Goal: Find specific page/section: Find specific page/section

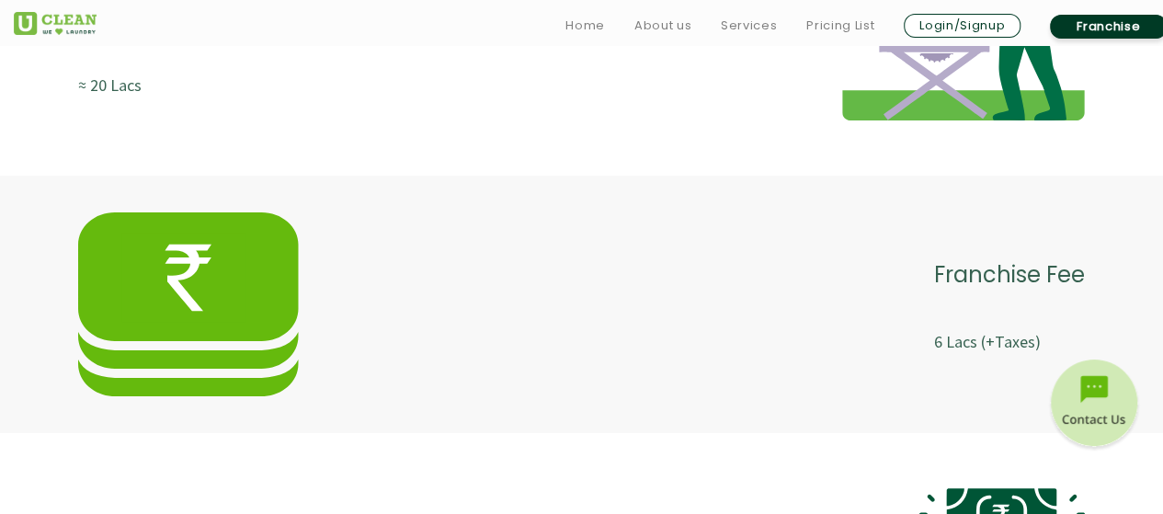
scroll to position [3600, 0]
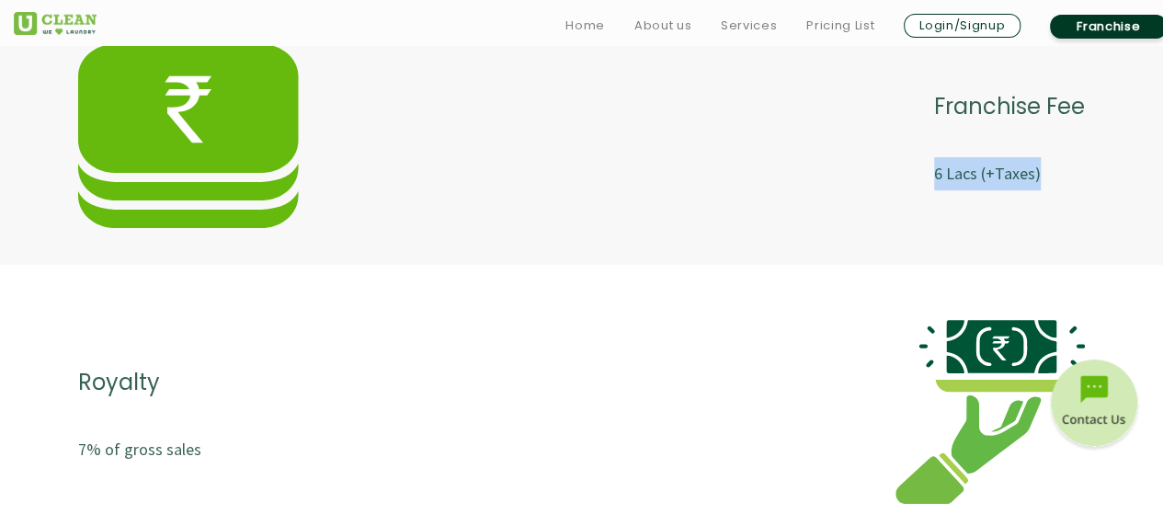
drag, startPoint x: 913, startPoint y: 176, endPoint x: 1060, endPoint y: 183, distance: 146.3
click at [1060, 183] on div "Franchise Fee 6 Lacs (+Taxes)" at bounding box center [581, 136] width 1006 height 184
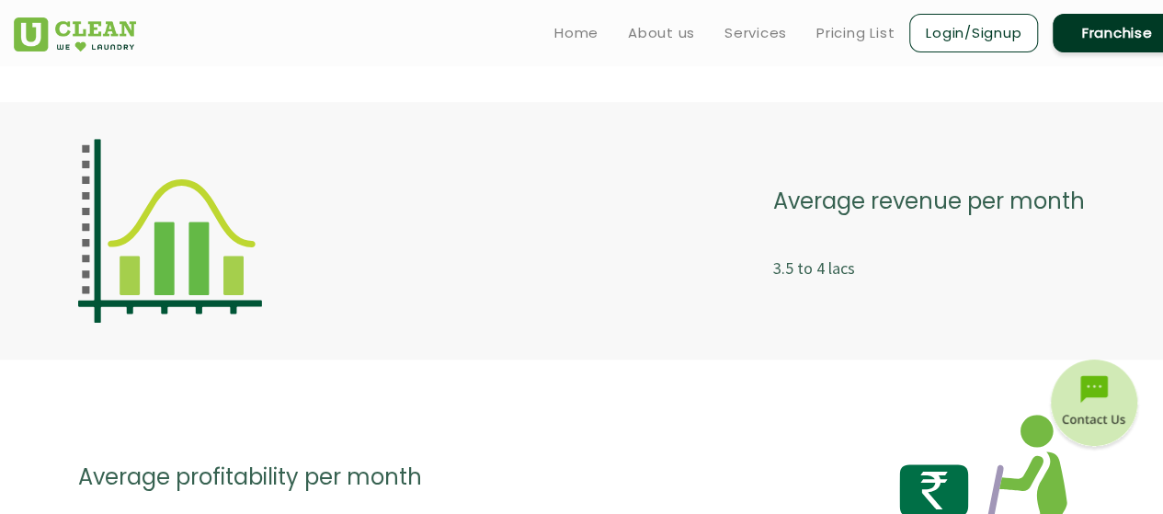
scroll to position [0, 0]
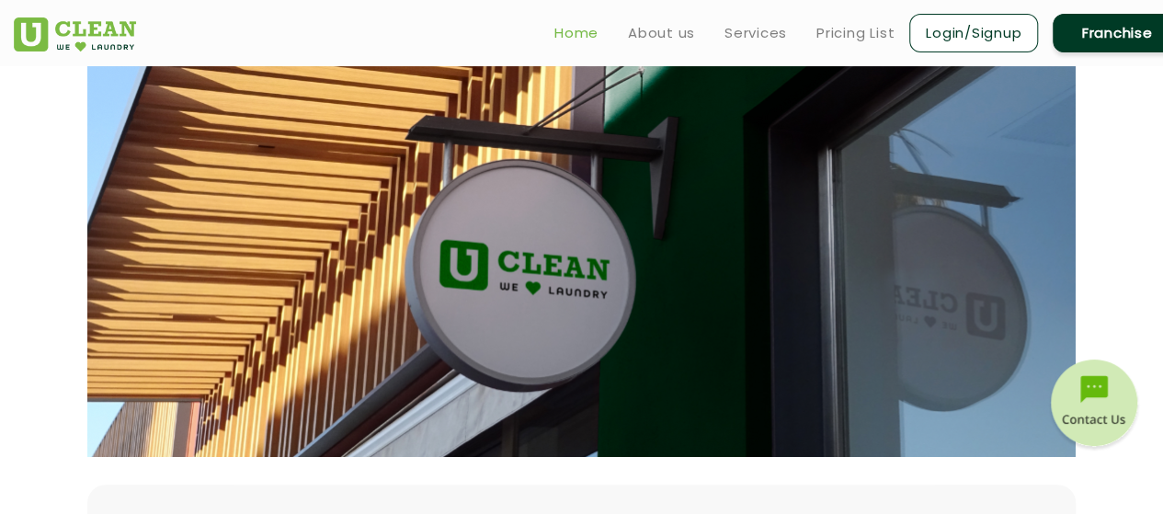
click at [575, 31] on link "Home" at bounding box center [576, 33] width 44 height 22
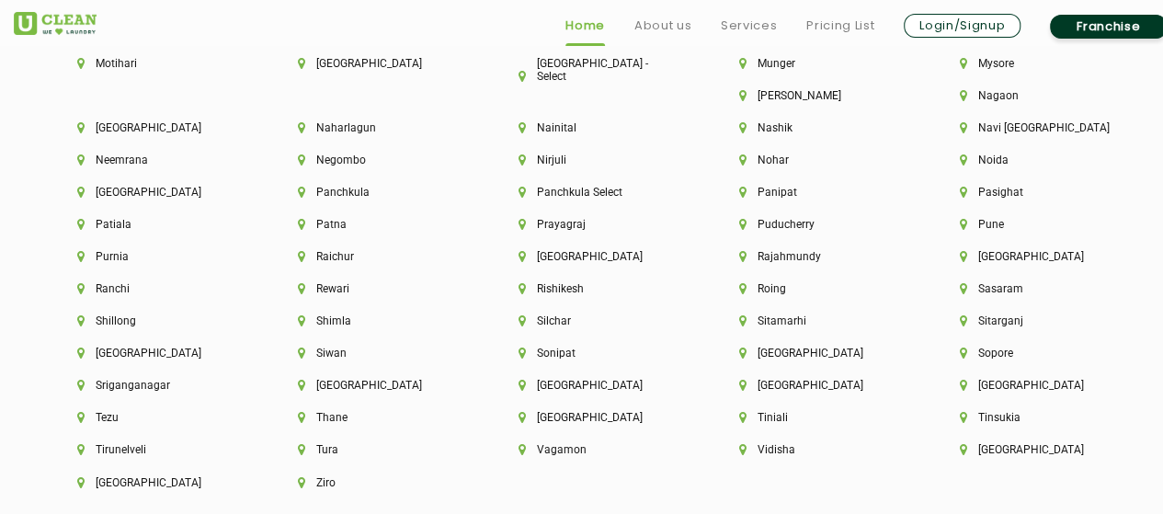
scroll to position [4836, 0]
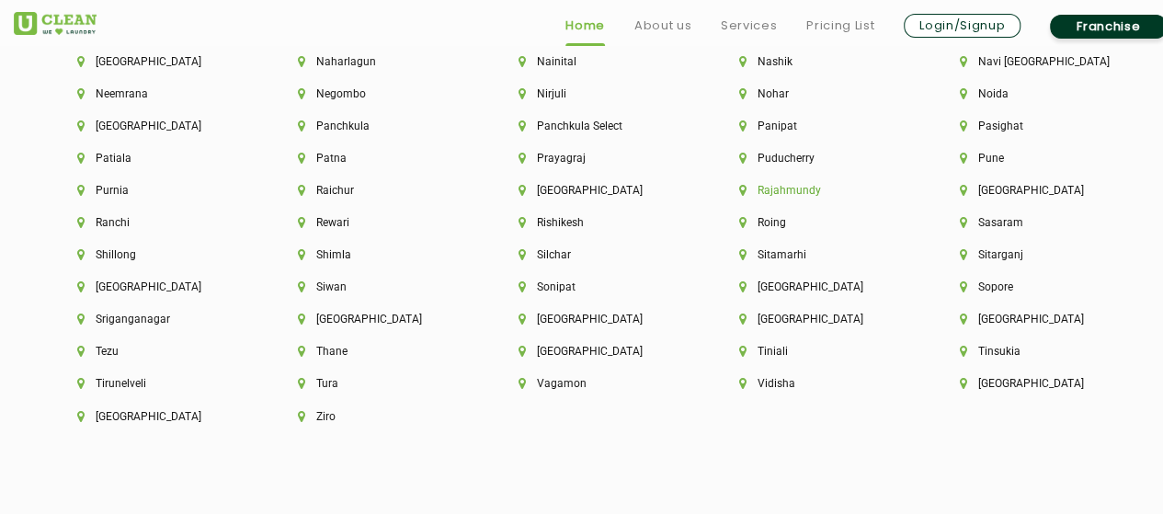
click at [739, 197] on li "Rajahmundy" at bounding box center [818, 190] width 158 height 13
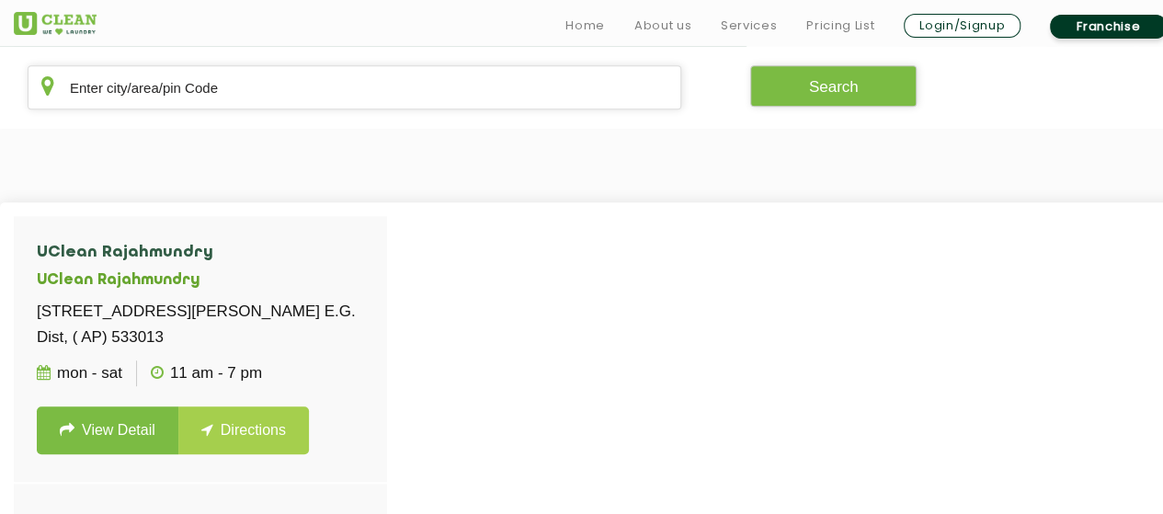
scroll to position [387, 0]
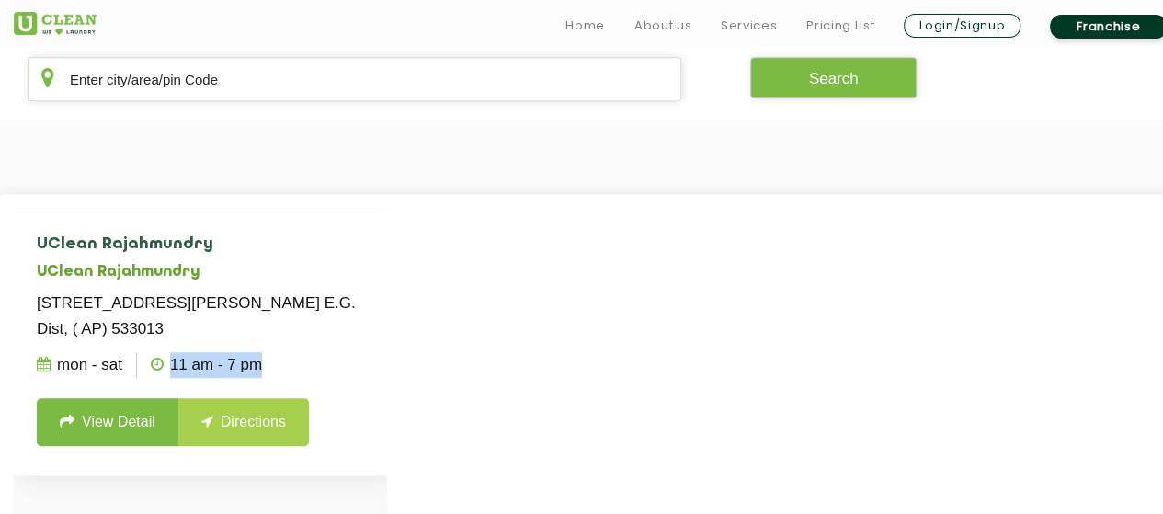
drag, startPoint x: 171, startPoint y: 362, endPoint x: 261, endPoint y: 369, distance: 90.3
click at [261, 369] on ul "Mon - Sat 11 AM - 7 PM" at bounding box center [200, 365] width 327 height 46
drag, startPoint x: 261, startPoint y: 369, endPoint x: 176, endPoint y: 357, distance: 85.4
click at [176, 357] on ul "Mon - Sat 11 AM - 7 PM" at bounding box center [200, 365] width 327 height 46
